Goal: Task Accomplishment & Management: Use online tool/utility

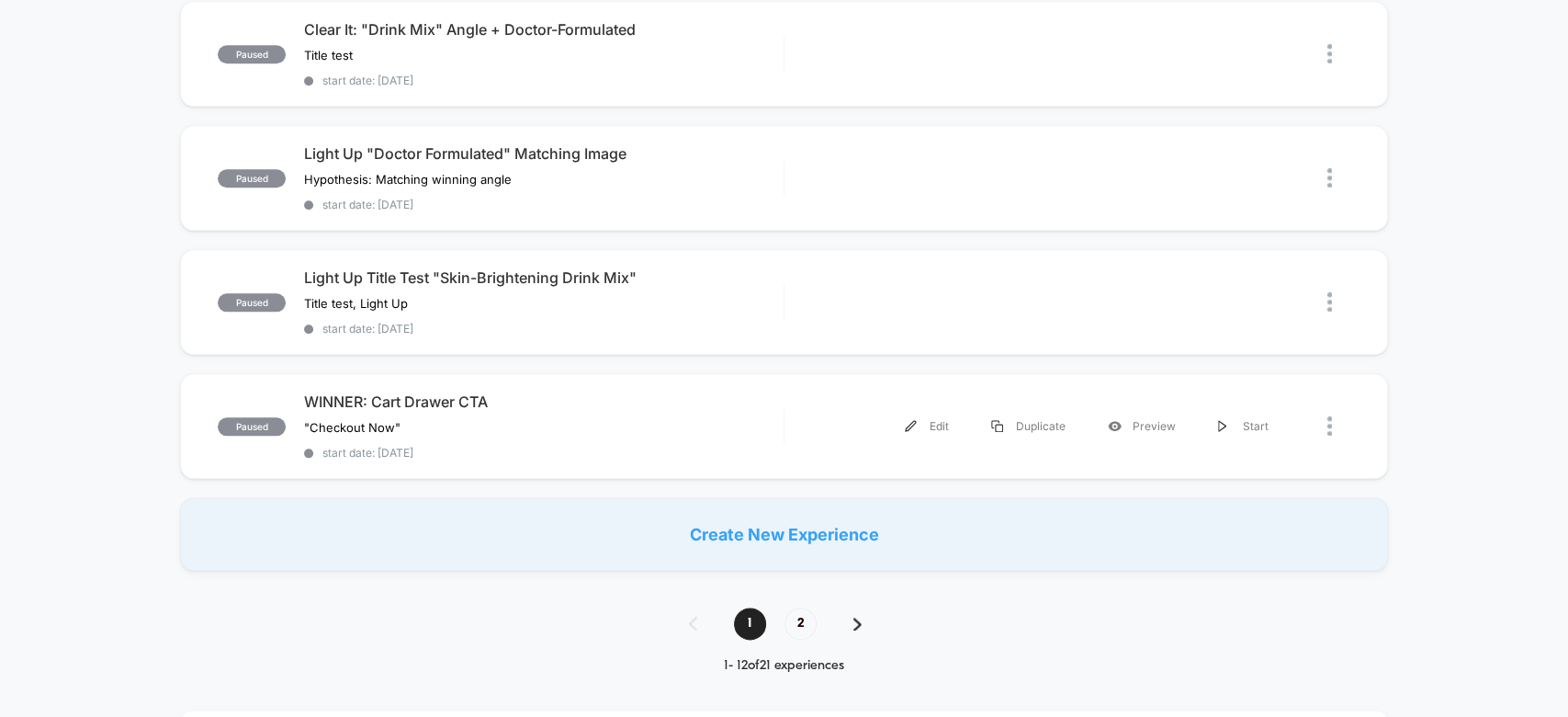
scroll to position [1183, 0]
click at [1335, 405] on div at bounding box center [1339, 425] width 23 height 42
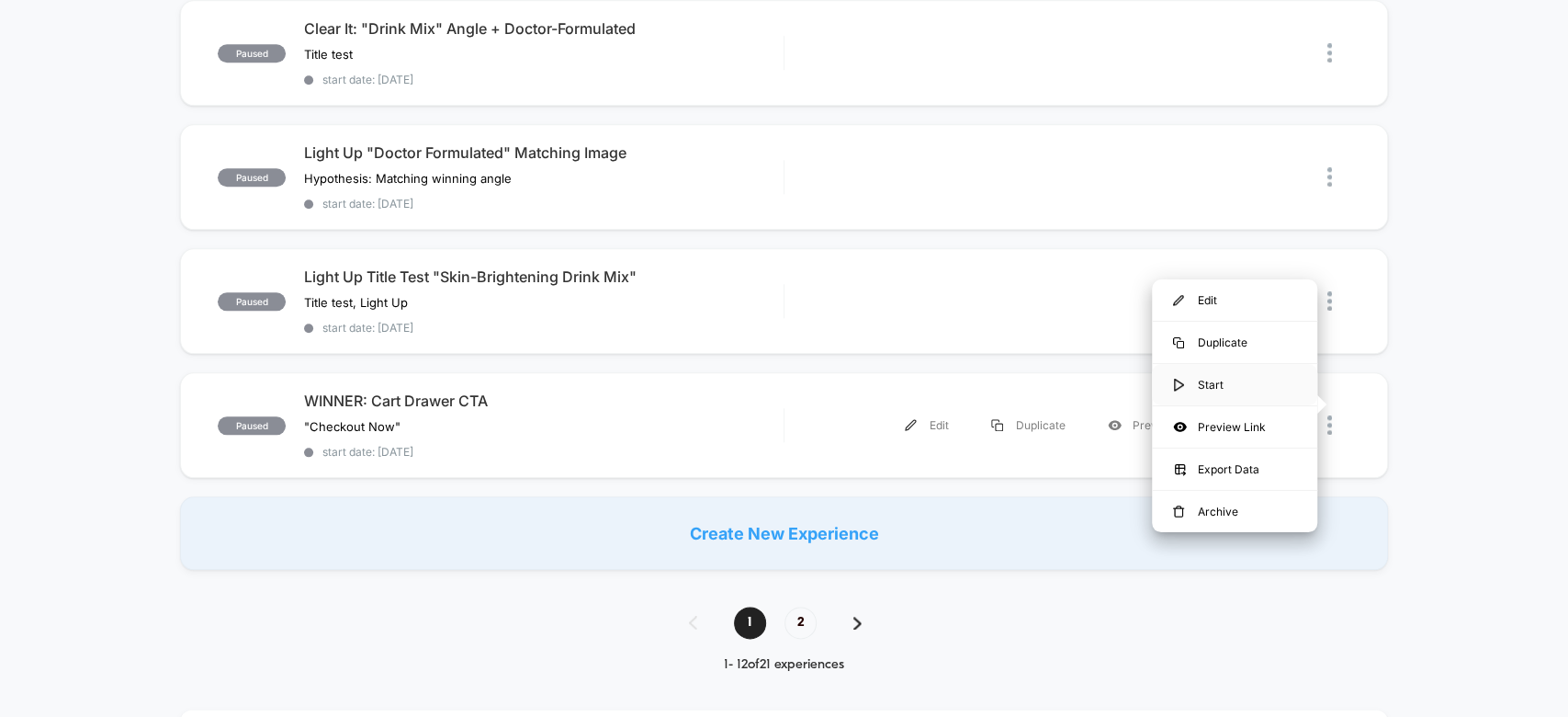
click at [1264, 377] on div "Start" at bounding box center [1235, 385] width 165 height 42
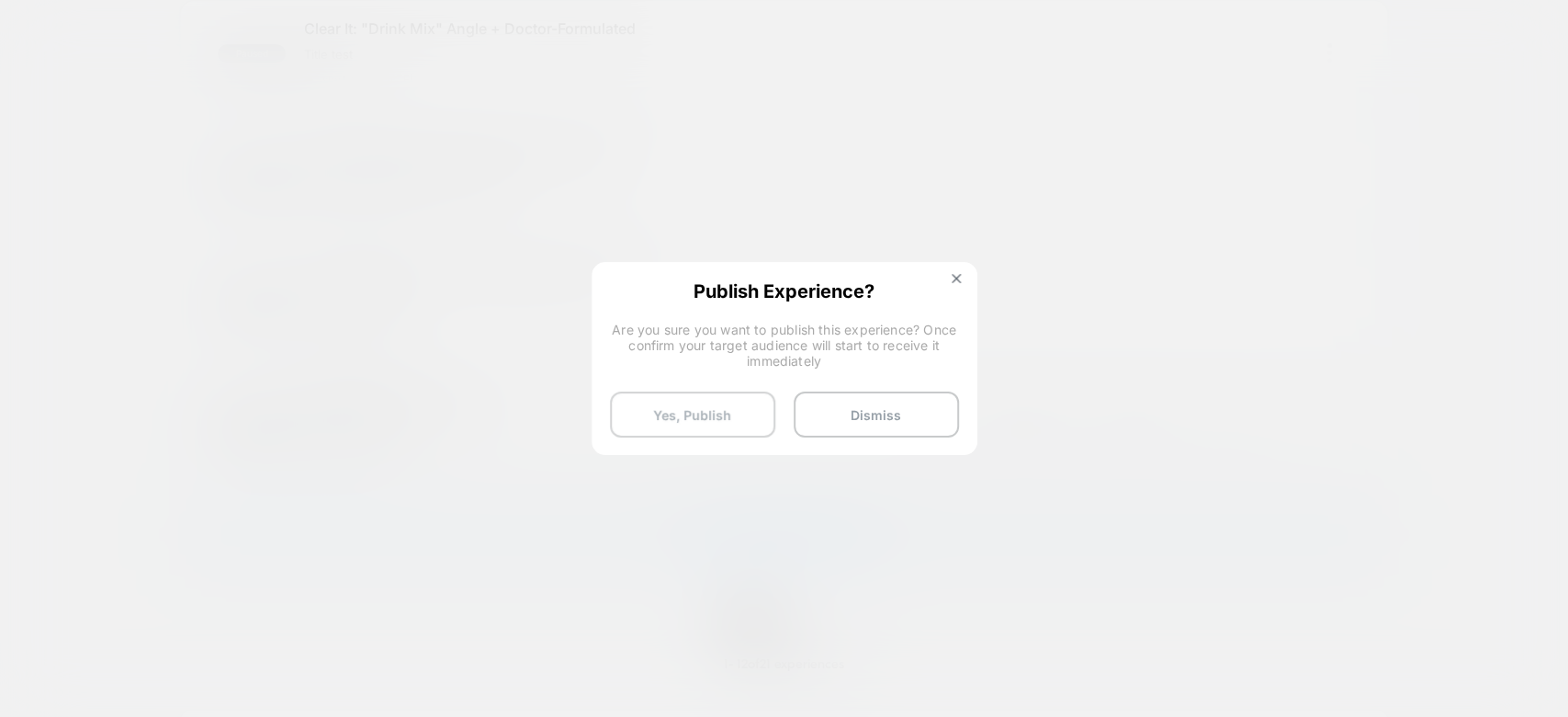
click at [684, 406] on button "Yes, Publish" at bounding box center [692, 414] width 165 height 46
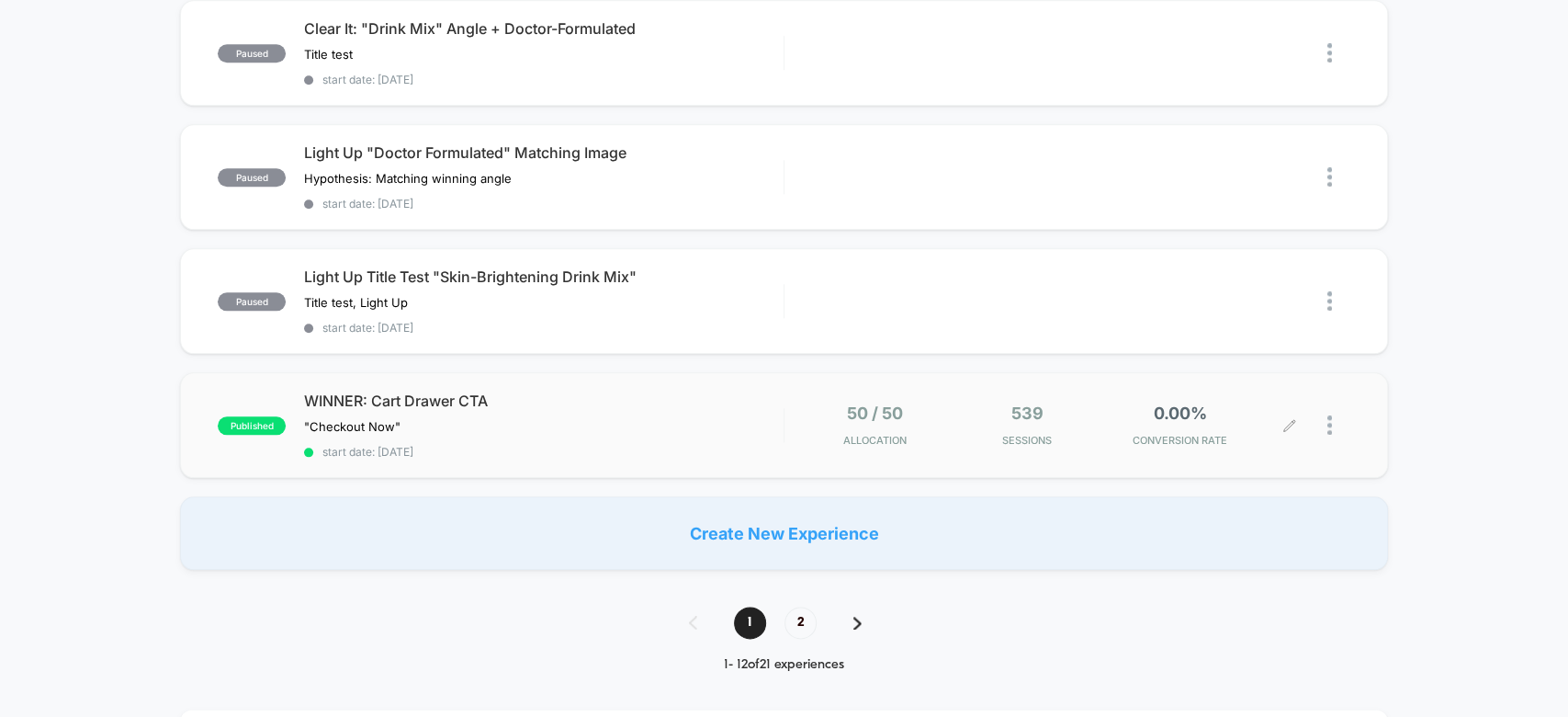
click at [1056, 434] on span "Sessions" at bounding box center [1027, 441] width 143 height 13
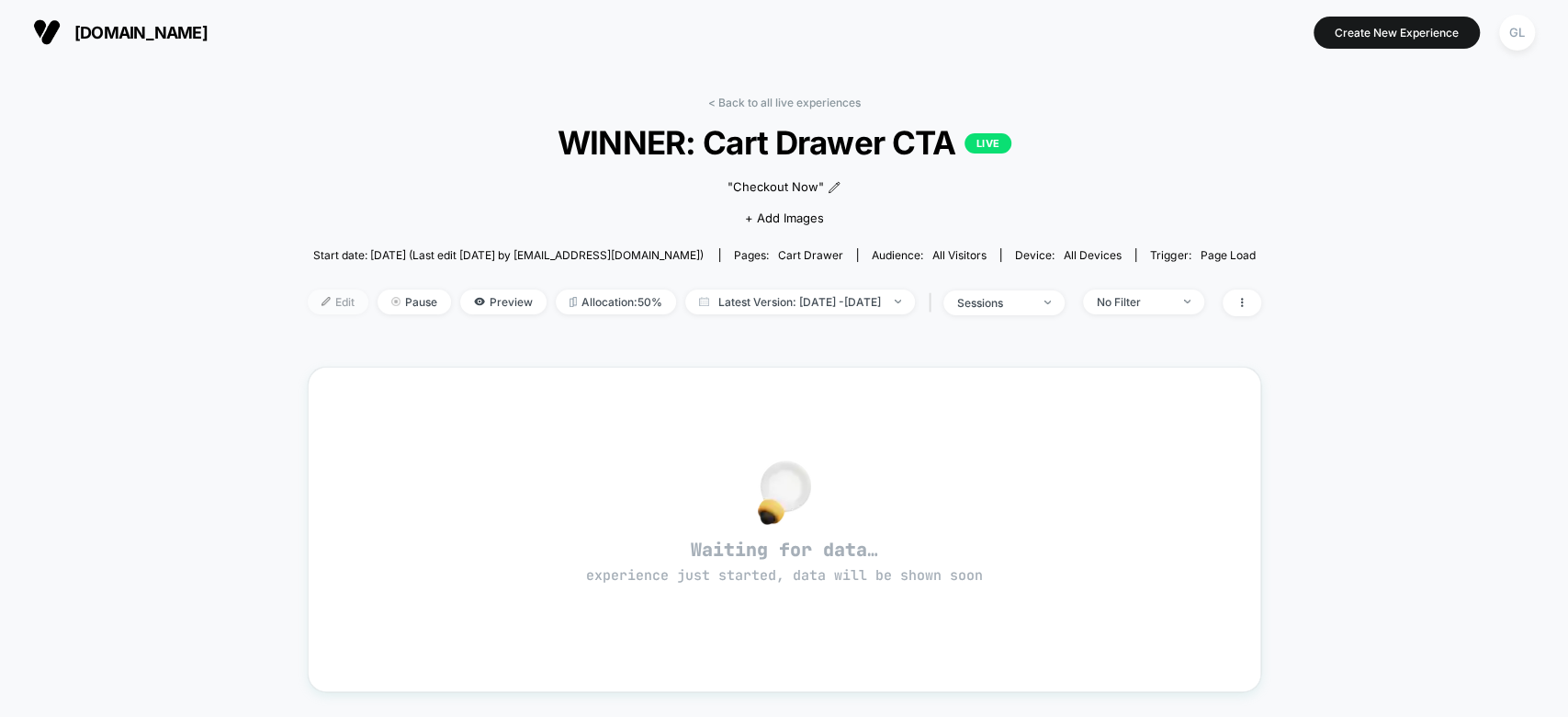
click at [331, 301] on div at bounding box center [332, 301] width 5 height 1
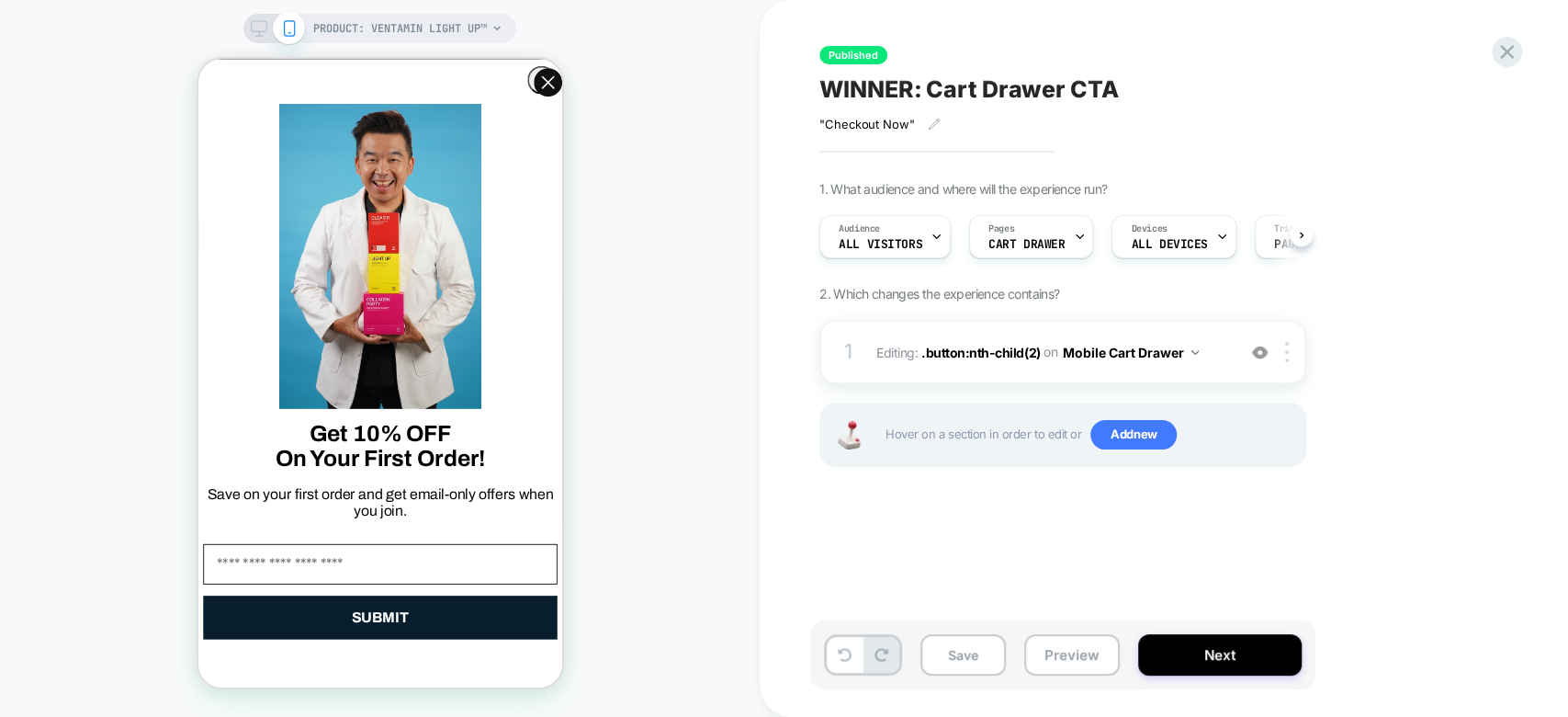
click at [1506, 70] on div "Published WINNER: Cart Drawer CTA "Checkout Now" Click to edit experience detai…" at bounding box center [1164, 358] width 690 height 717
click at [1511, 56] on icon at bounding box center [1507, 51] width 14 height 14
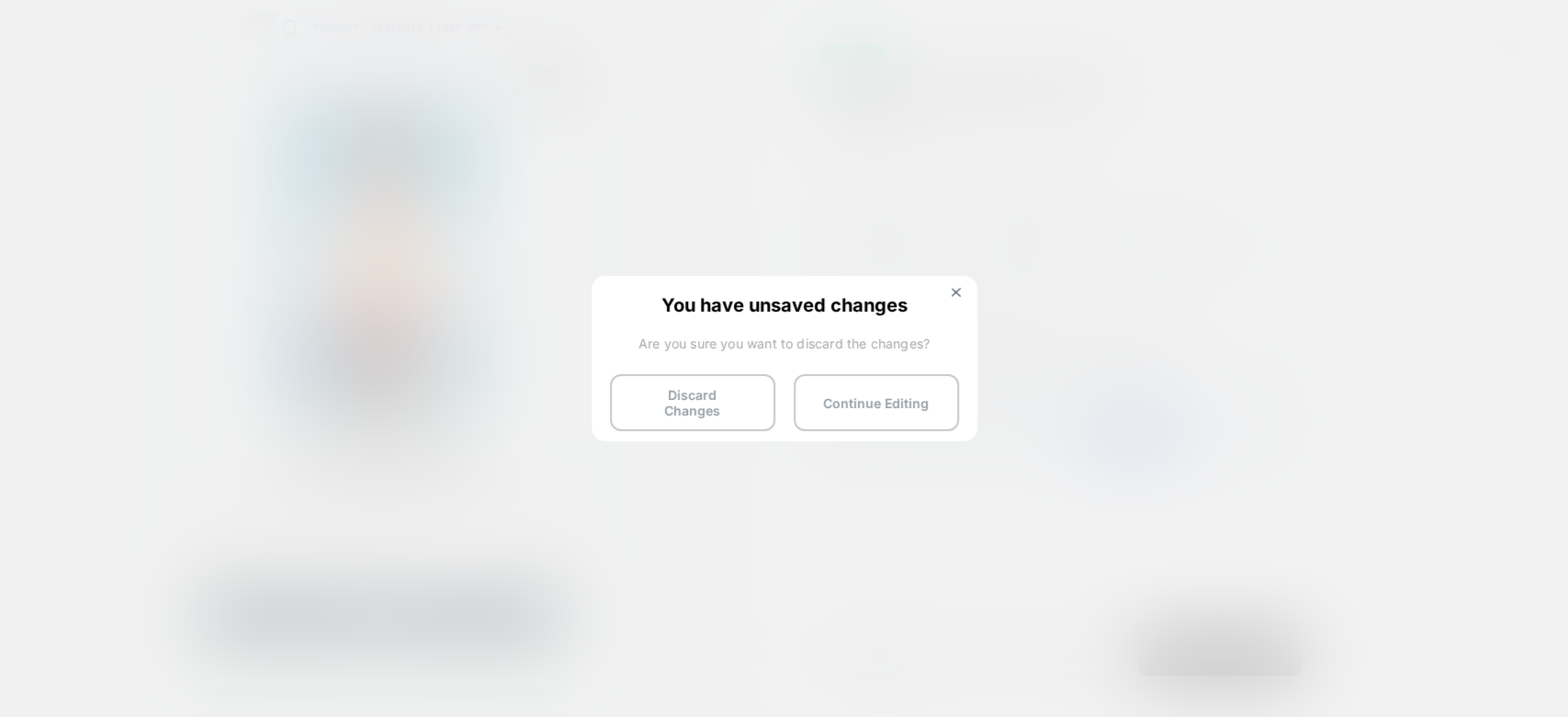
click at [1320, 312] on div at bounding box center [784, 358] width 1568 height 717
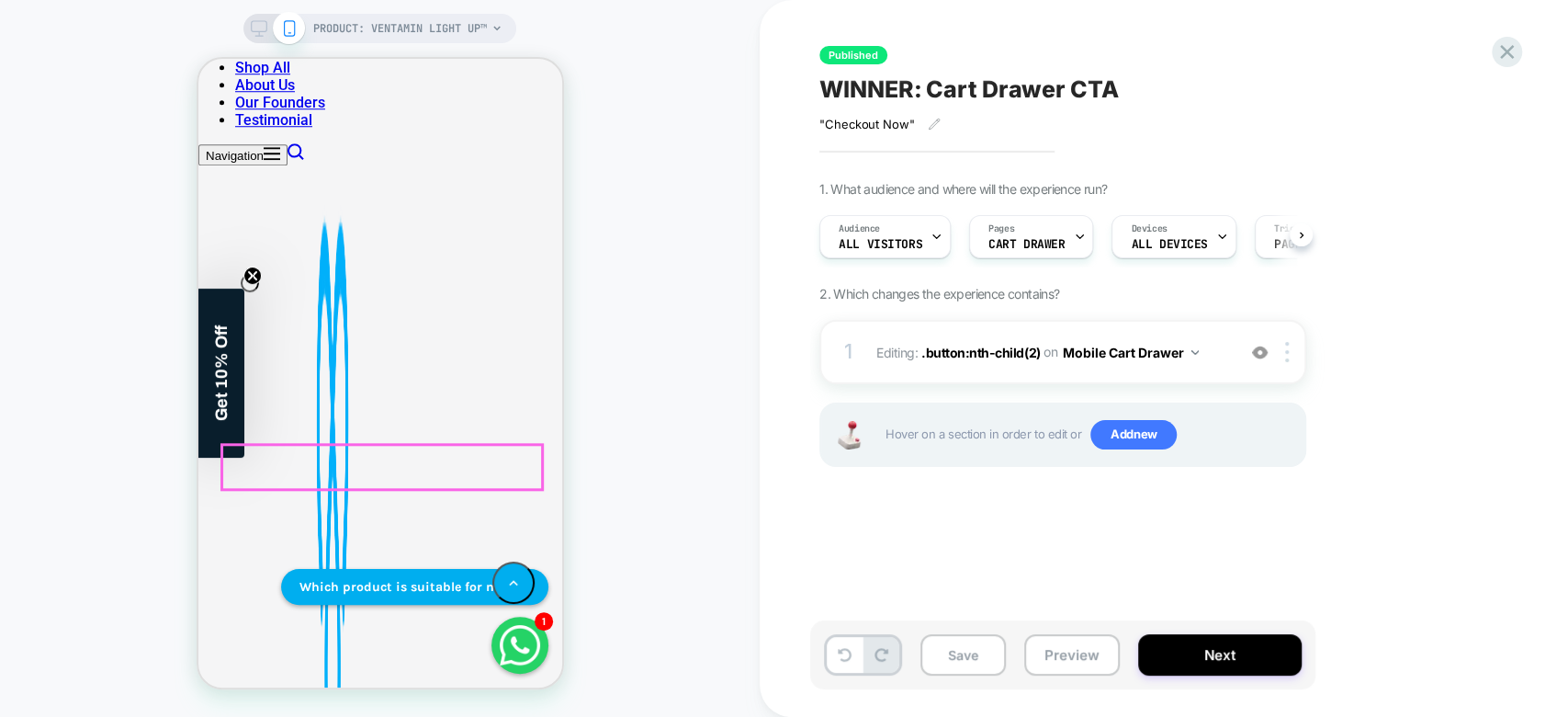
scroll to position [1043, 0]
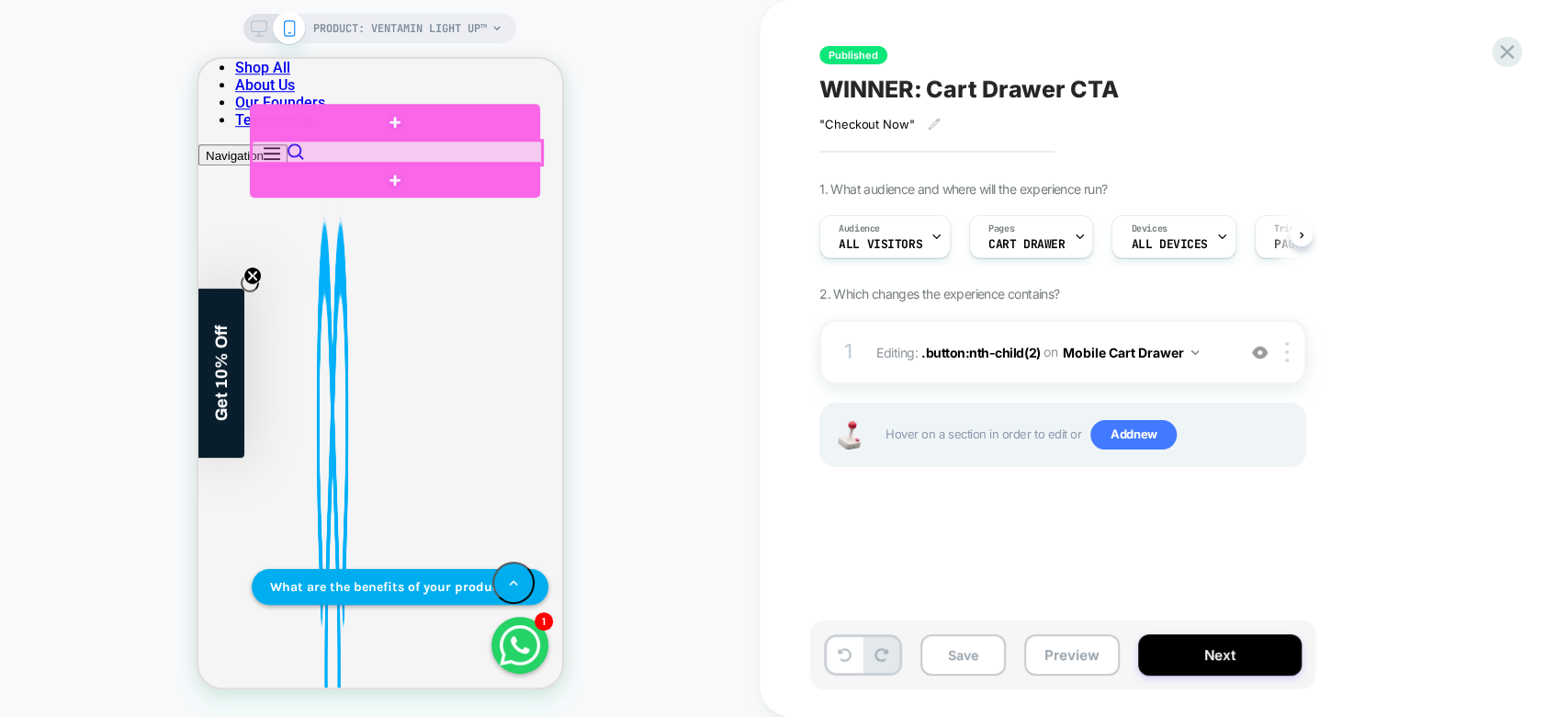
click at [522, 145] on div at bounding box center [396, 152] width 291 height 24
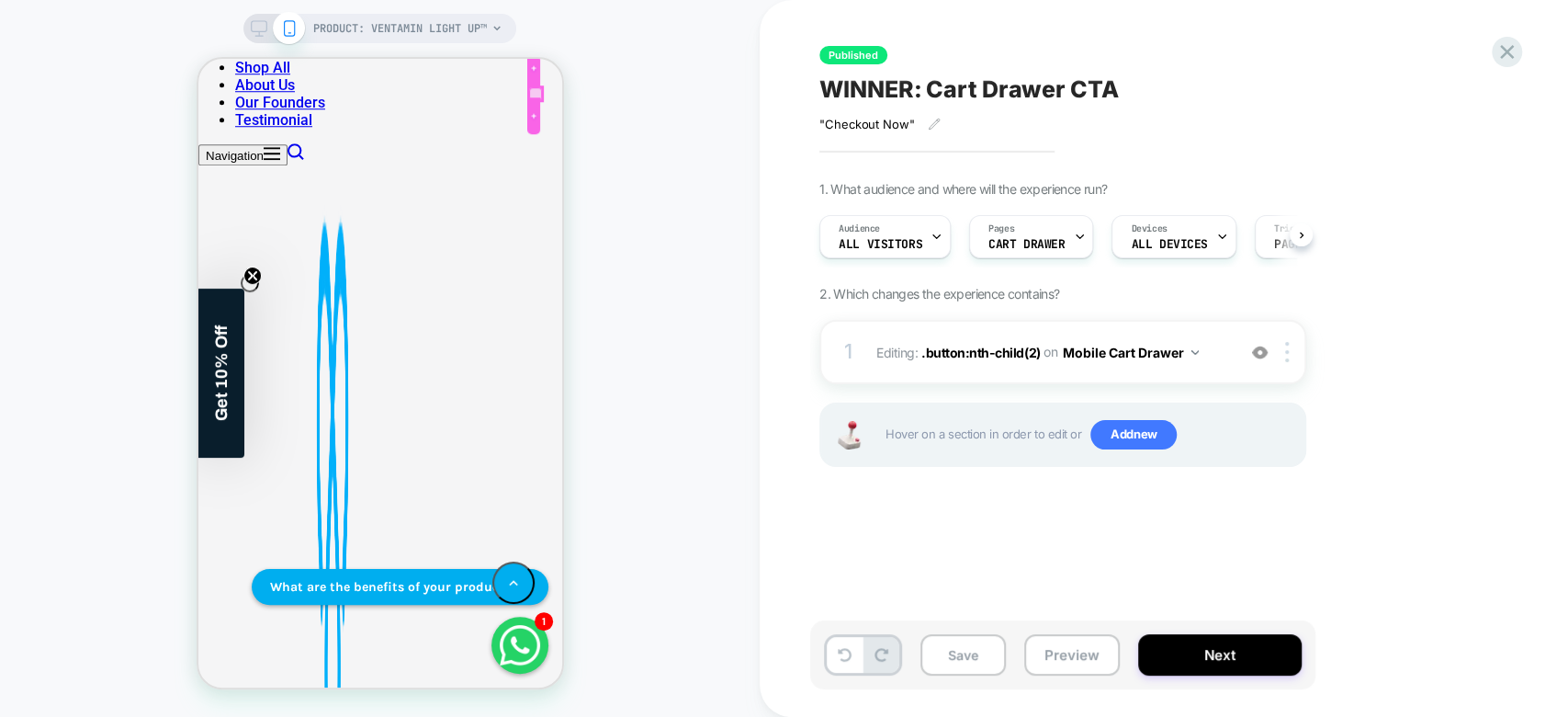
click at [536, 90] on div at bounding box center [535, 94] width 13 height 13
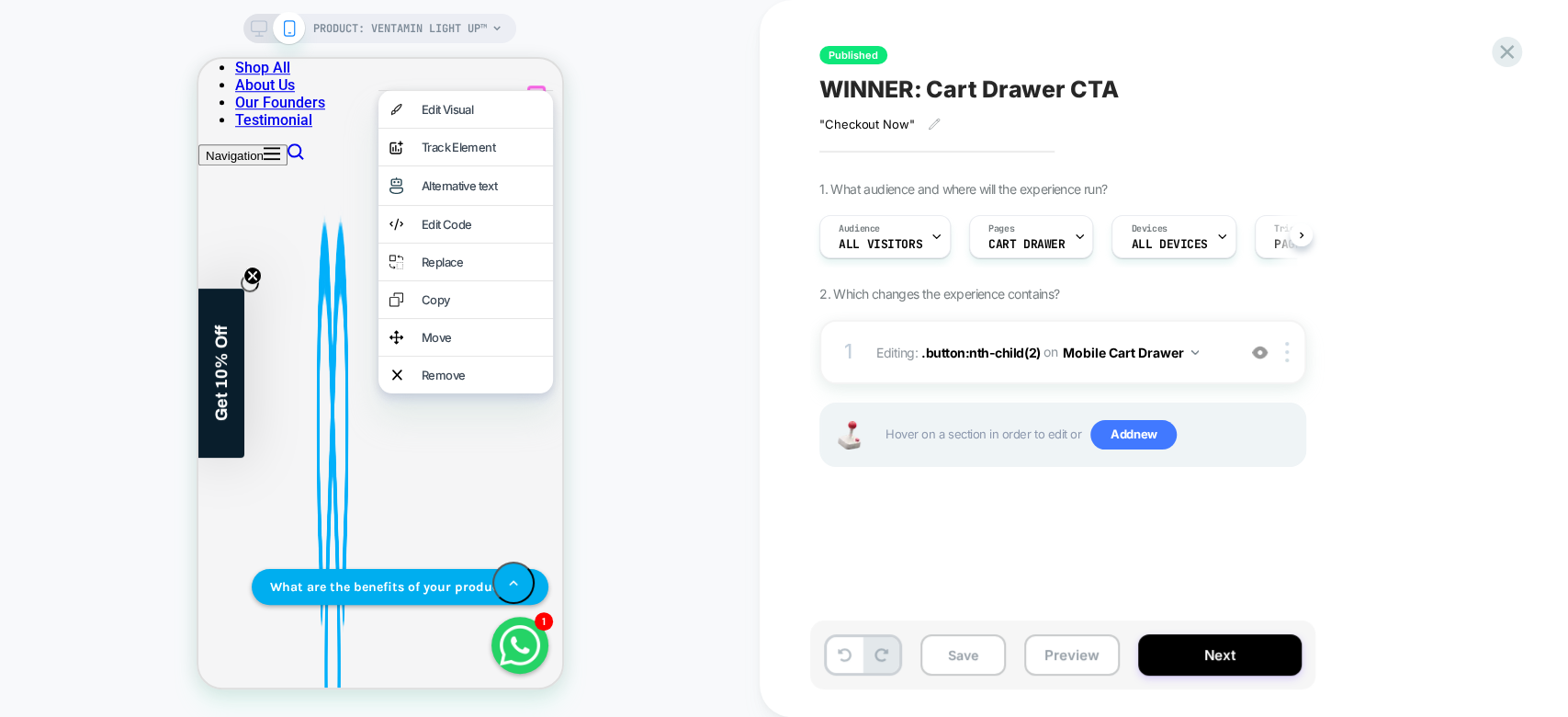
click at [677, 196] on div "PRODUCT: Ventamin Light Up™ PRODUCT: Ventamin Light Up™" at bounding box center [380, 358] width 760 height 680
click at [1518, 48] on icon at bounding box center [1507, 52] width 25 height 25
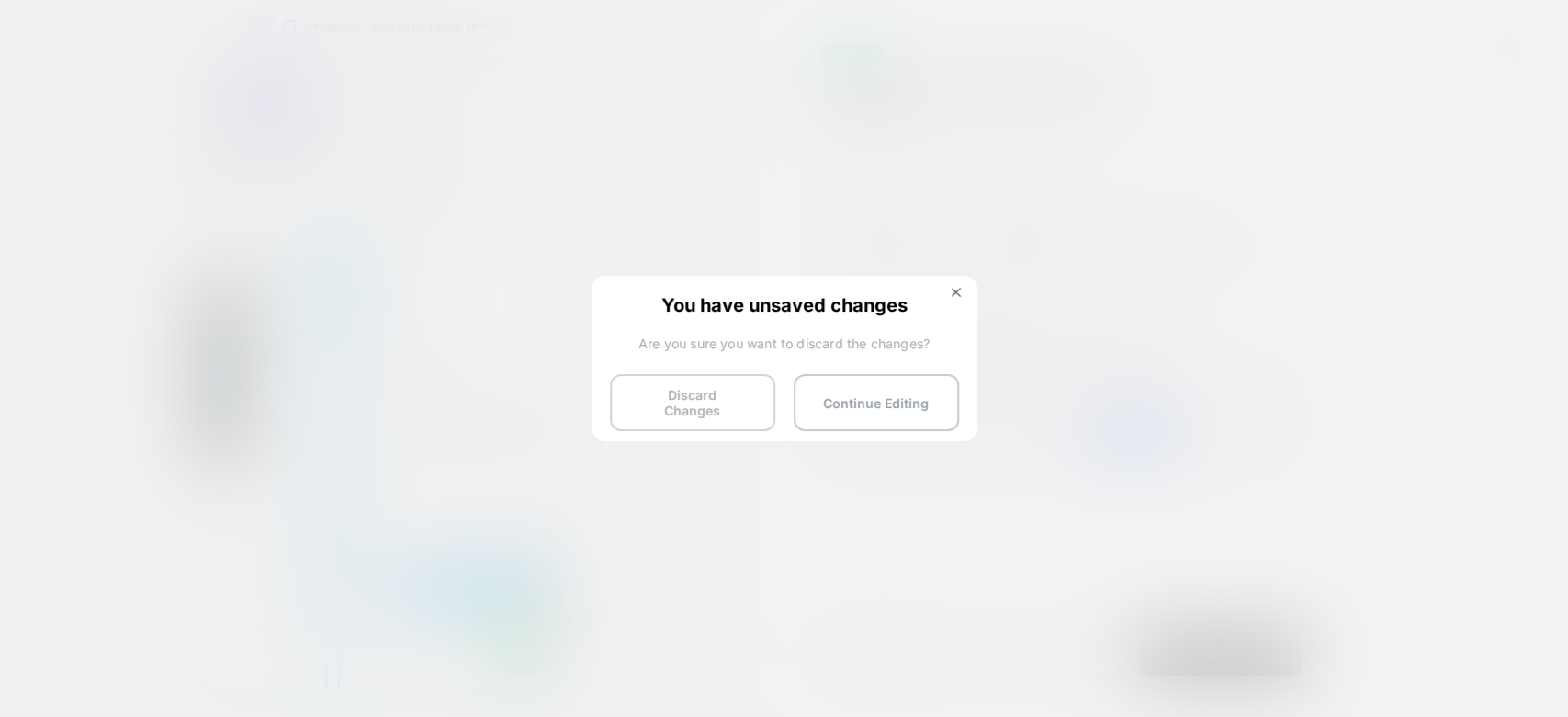
click at [734, 414] on button "Discard Changes" at bounding box center [692, 403] width 165 height 57
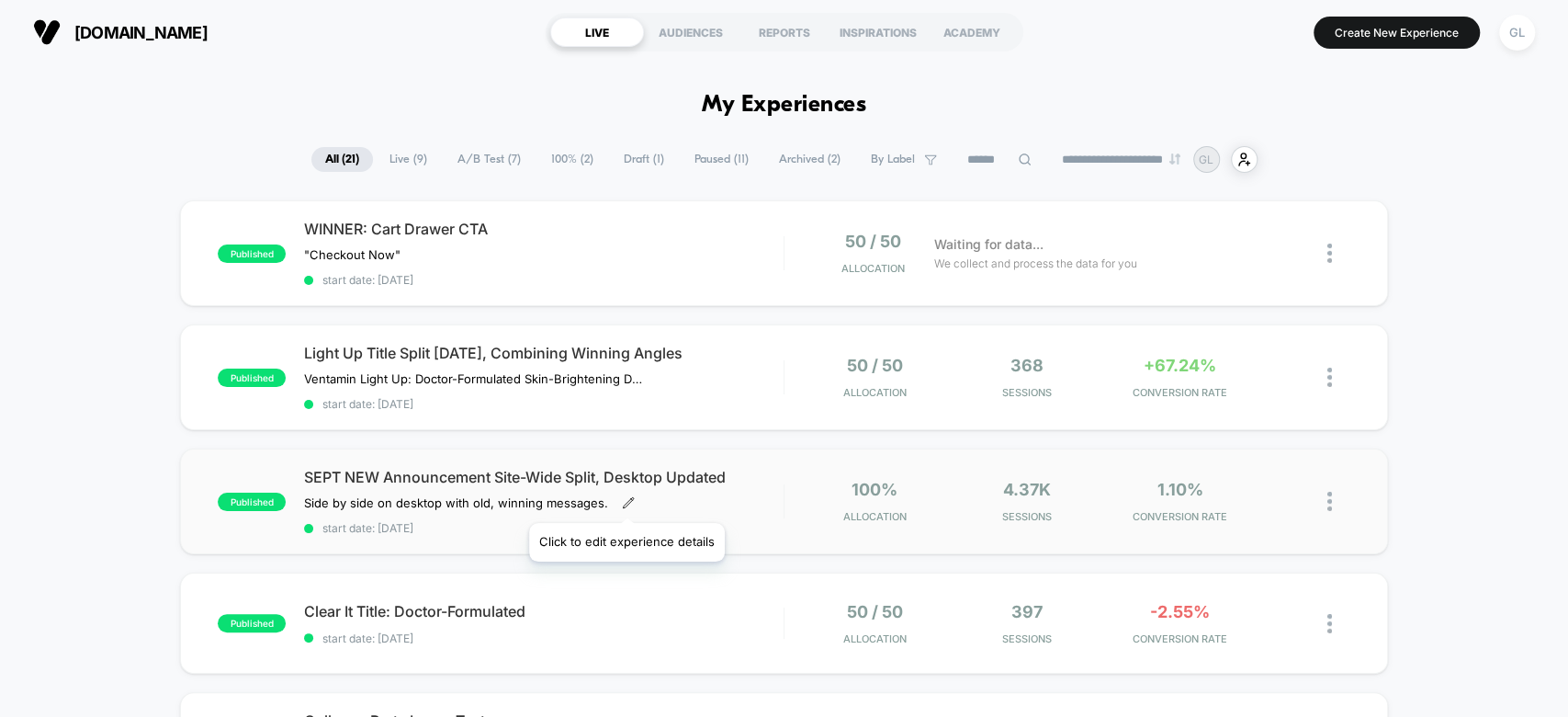
click at [626, 500] on icon at bounding box center [629, 502] width 13 height 13
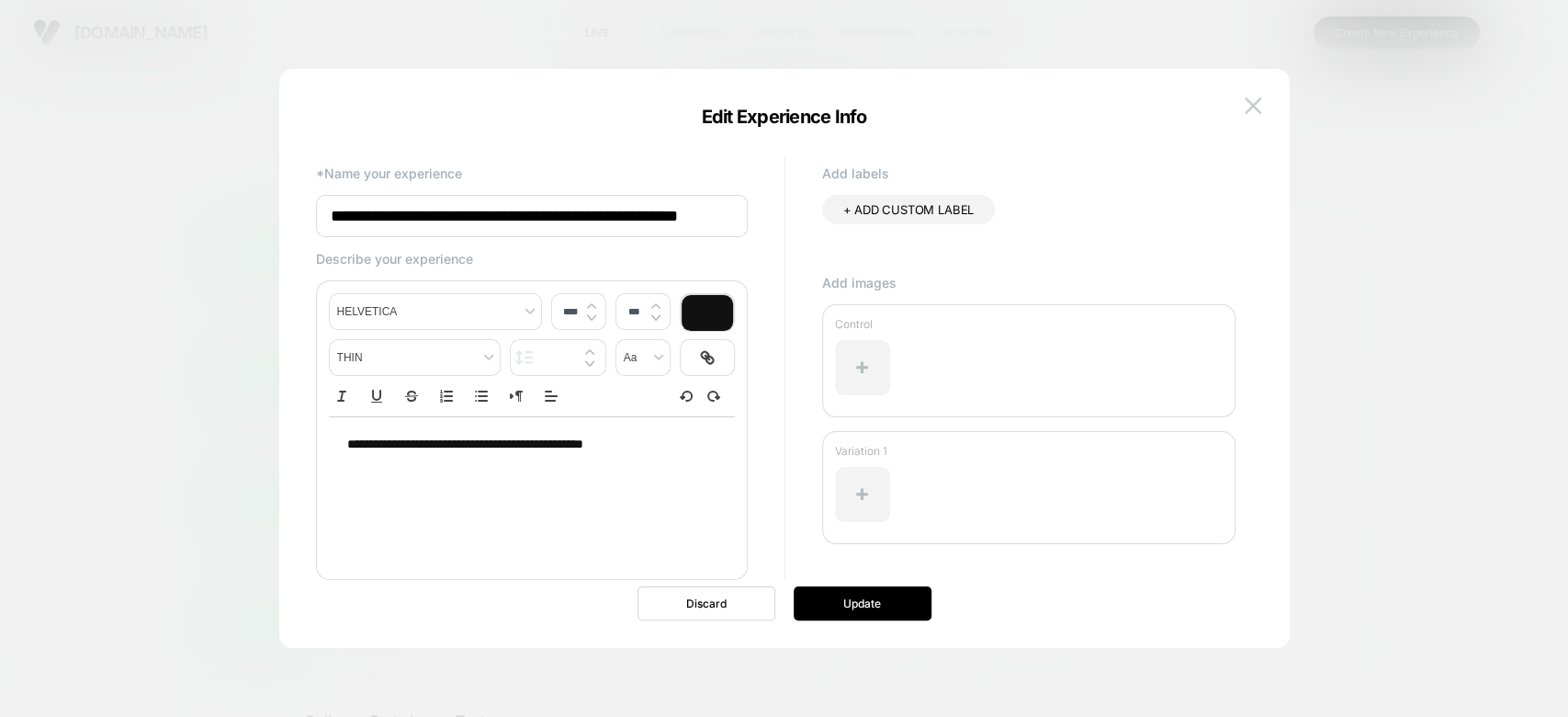
scroll to position [0, 64]
click at [483, 221] on input "**********" at bounding box center [532, 217] width 432 height 44
drag, startPoint x: 478, startPoint y: 220, endPoint x: 571, endPoint y: 222, distance: 93.0
click at [571, 222] on input "**********" at bounding box center [532, 217] width 432 height 44
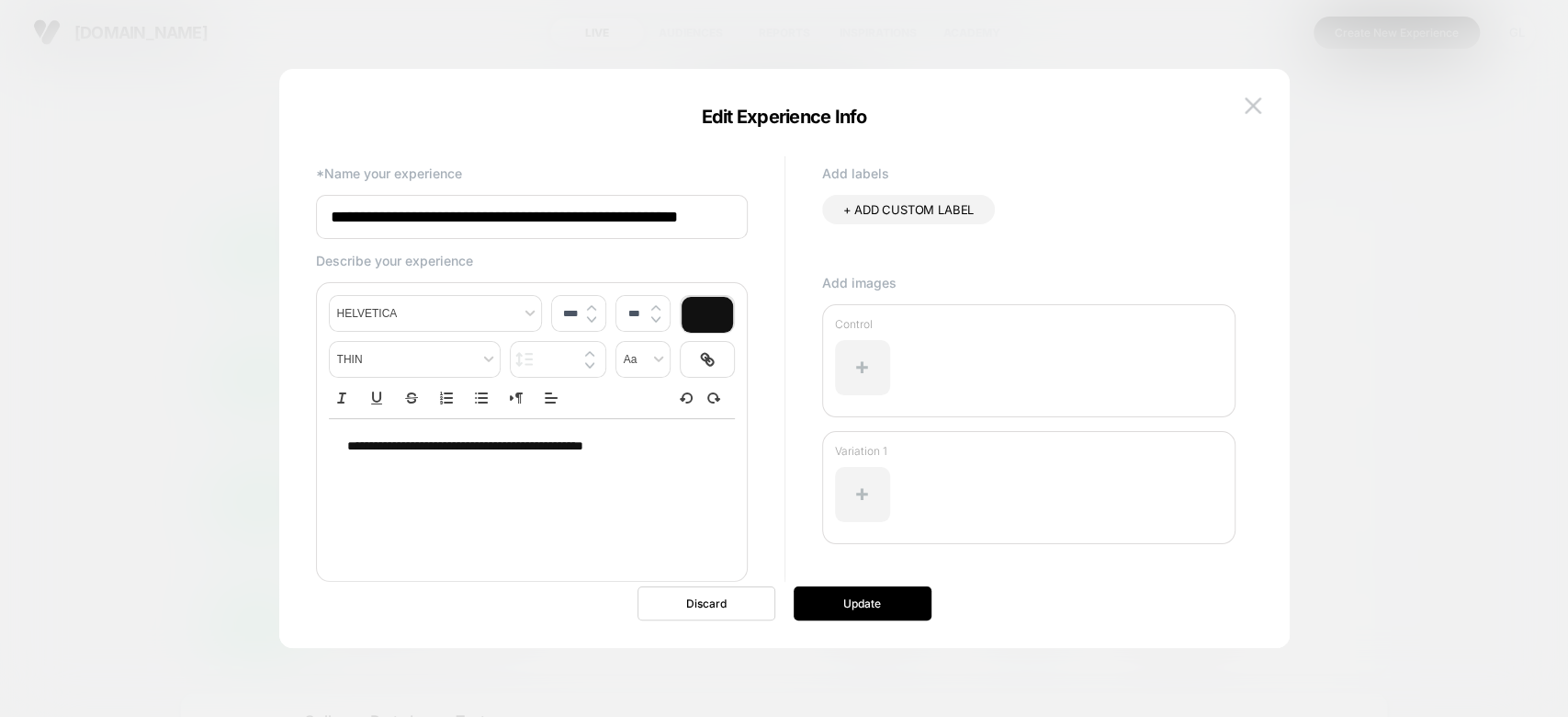
scroll to position [0, 0]
click at [1242, 89] on div "**********" at bounding box center [784, 368] width 955 height 560
click at [1256, 107] on img at bounding box center [1253, 105] width 16 height 15
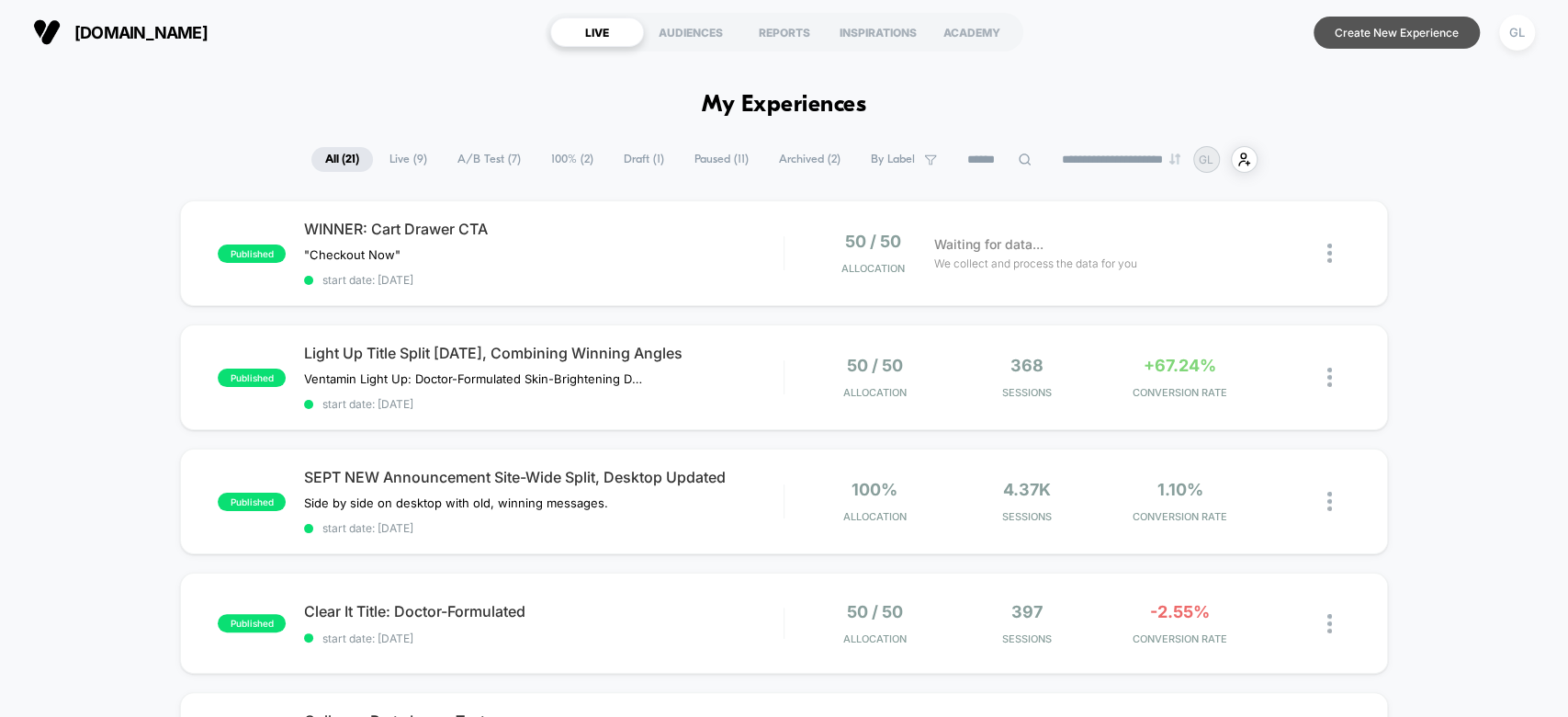
click at [1352, 35] on button "Create New Experience" at bounding box center [1396, 32] width 166 height 32
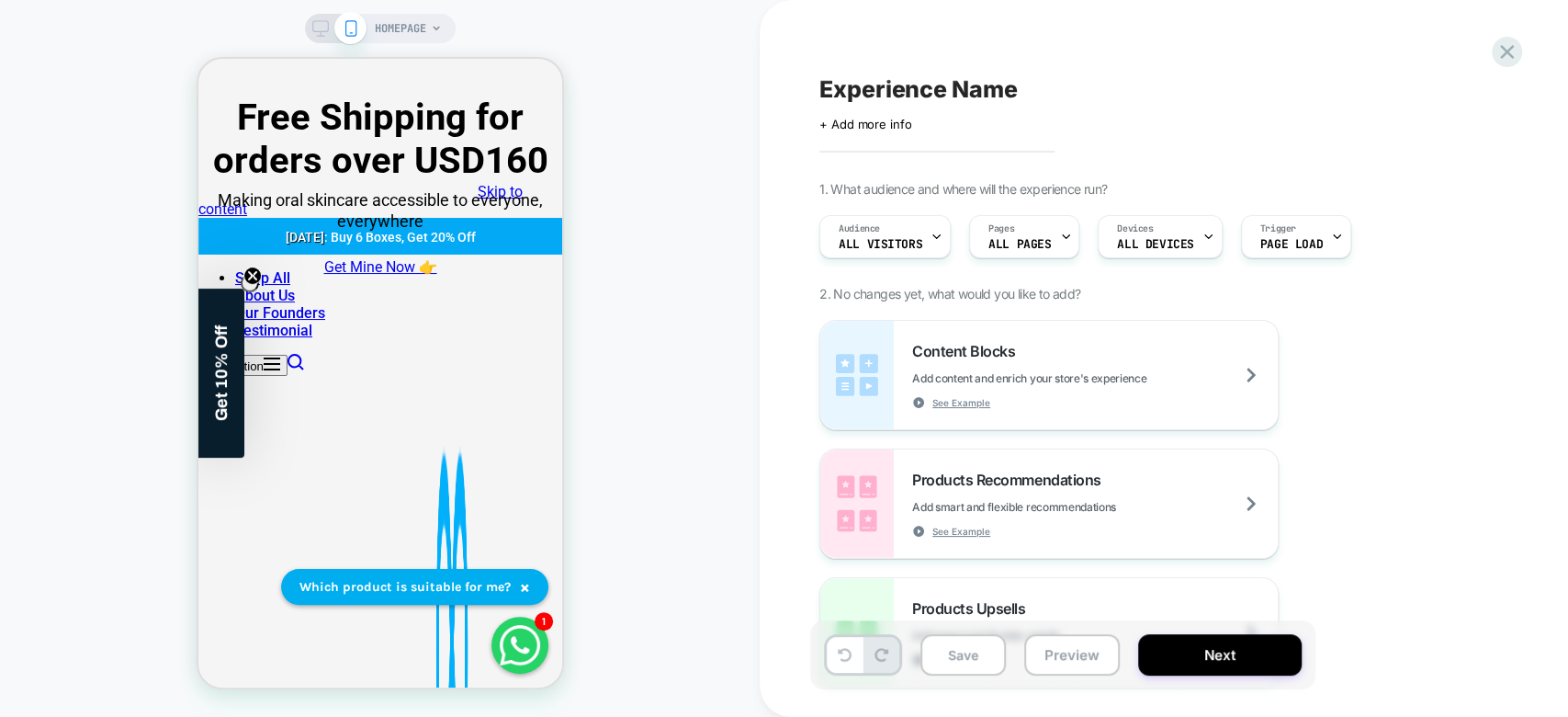
click at [450, 27] on div "HOMEPAGE" at bounding box center [380, 28] width 151 height 29
click at [411, 23] on span "HOMEPAGE" at bounding box center [401, 28] width 51 height 29
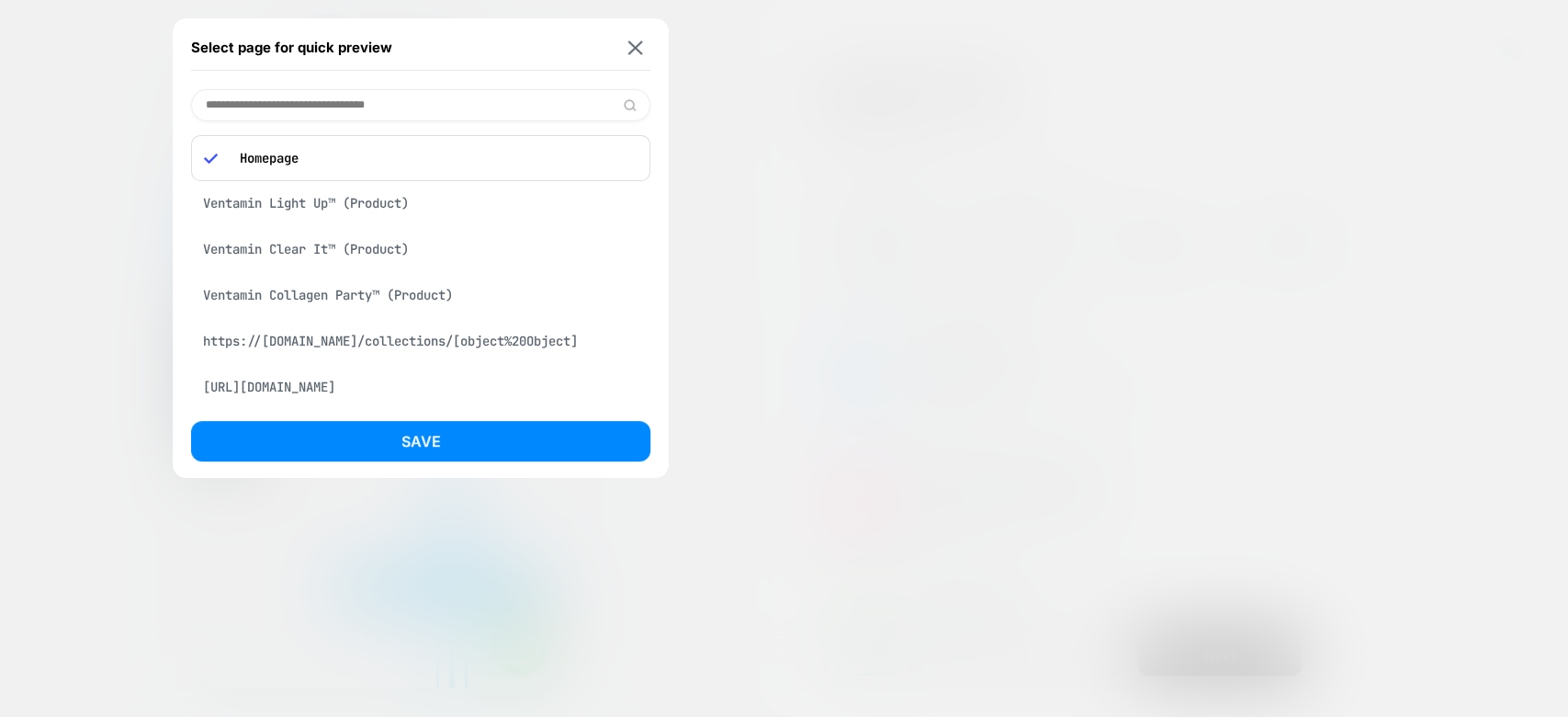
click at [435, 211] on div "Ventamin Light Up™ (Product)" at bounding box center [421, 202] width 460 height 35
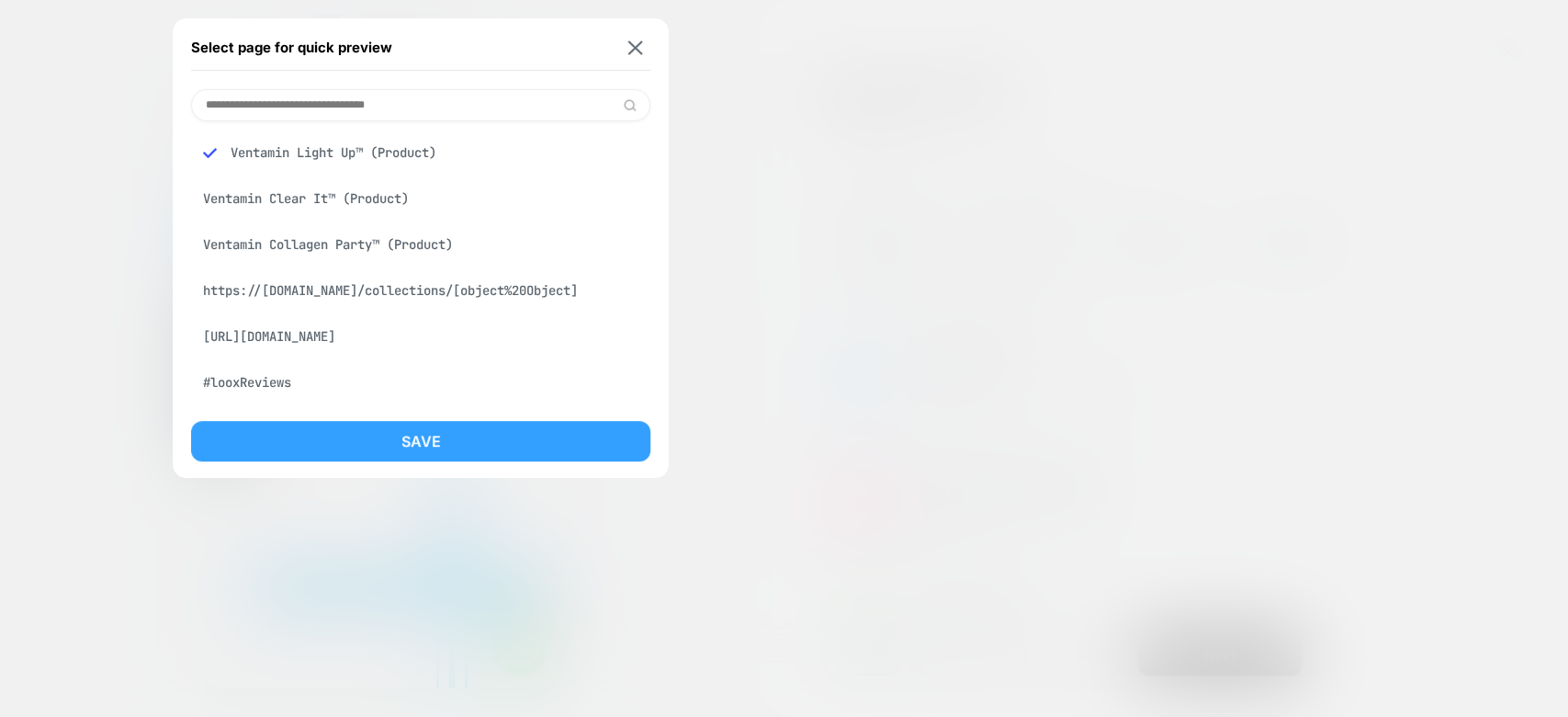
click at [559, 438] on button "Save" at bounding box center [421, 441] width 460 height 41
